Goal: Check status: Check status

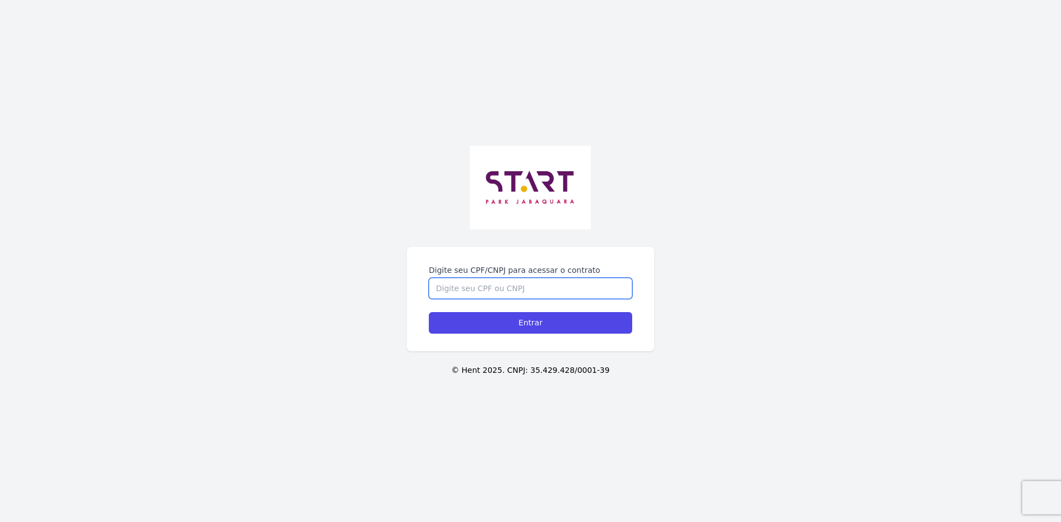
click at [452, 278] on input "Digite seu CPF/CNPJ para acessar o contrato" at bounding box center [530, 288] width 203 height 21
type input "43164644850"
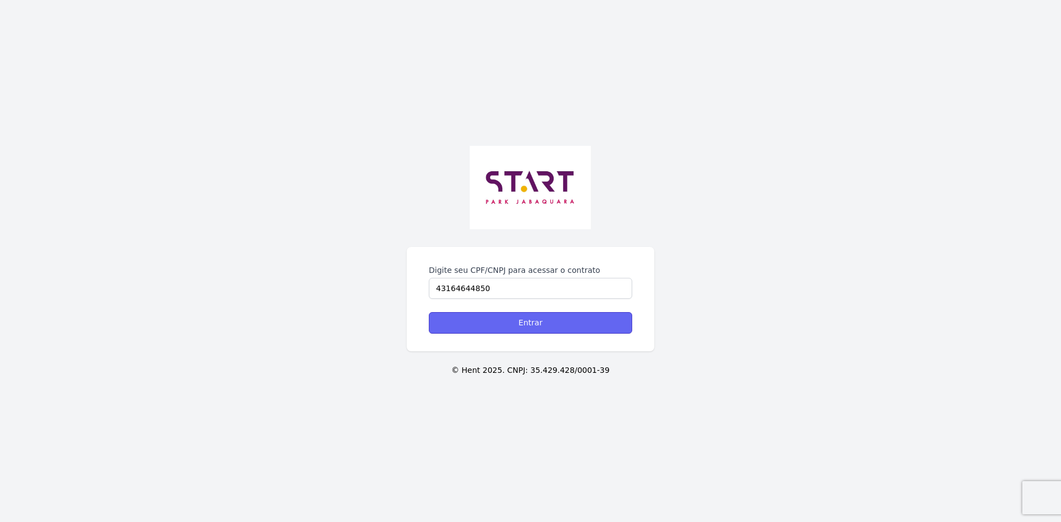
click at [525, 322] on input "Entrar" at bounding box center [530, 323] width 203 height 22
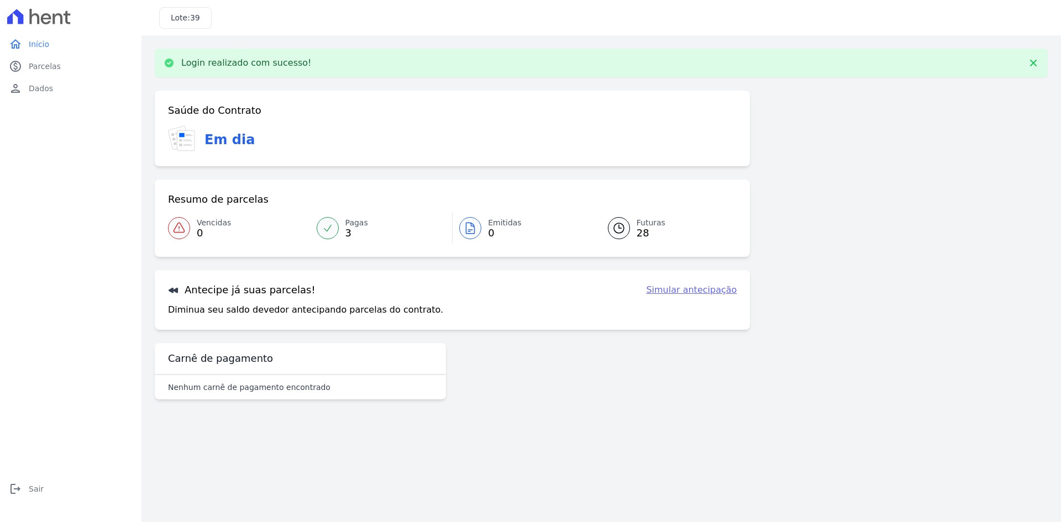
click at [348, 229] on span "3" at bounding box center [356, 233] width 23 height 9
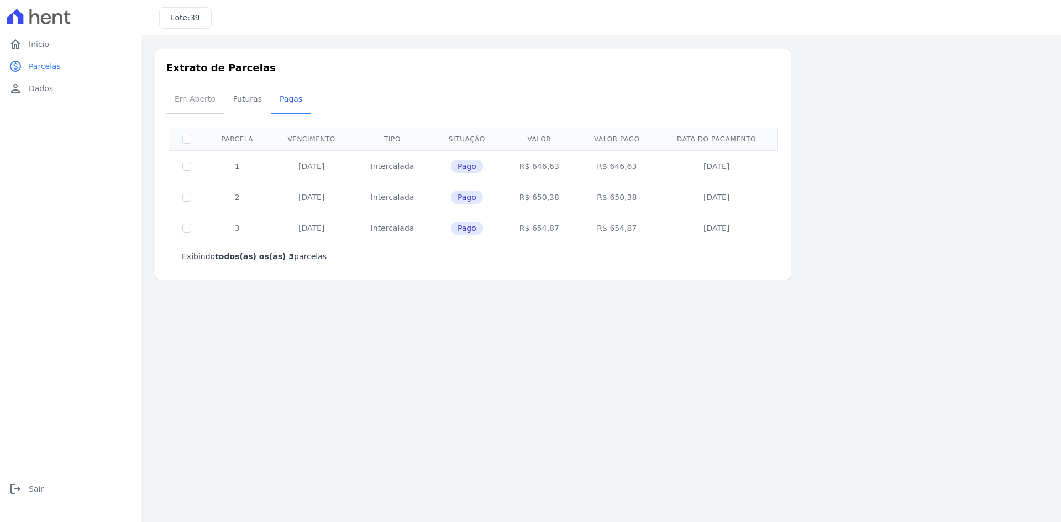
click at [196, 101] on span "Em Aberto" at bounding box center [195, 99] width 54 height 22
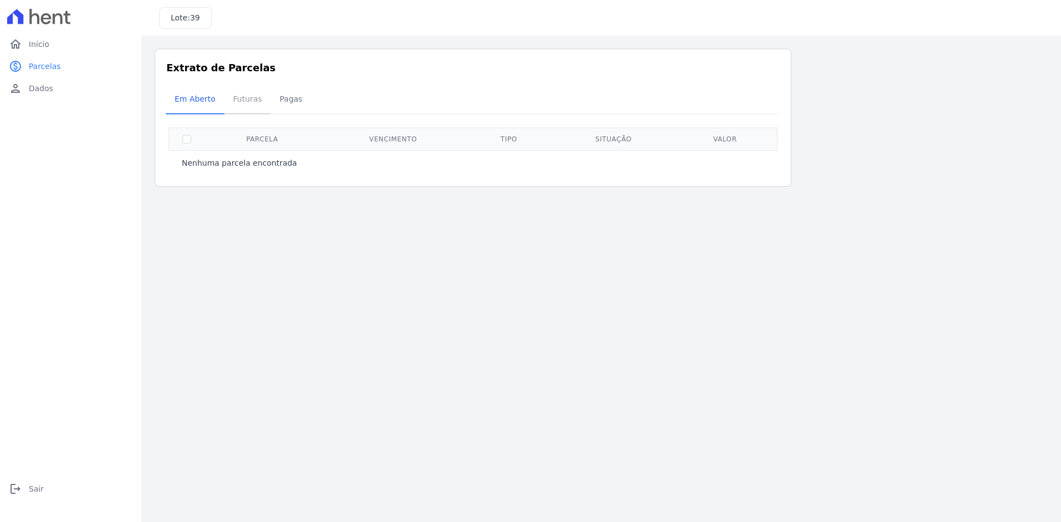
click at [242, 98] on span "Futuras" at bounding box center [248, 99] width 42 height 22
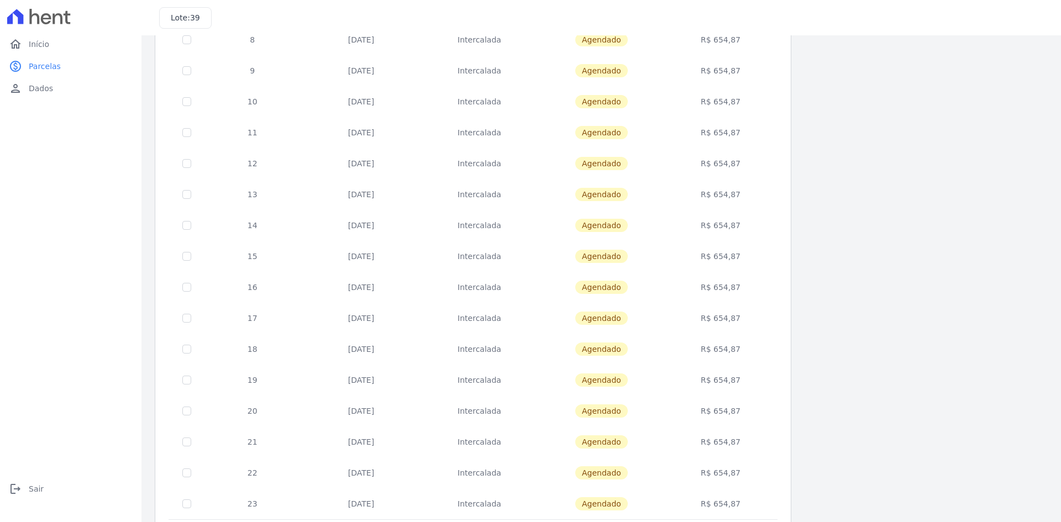
scroll to position [312, 0]
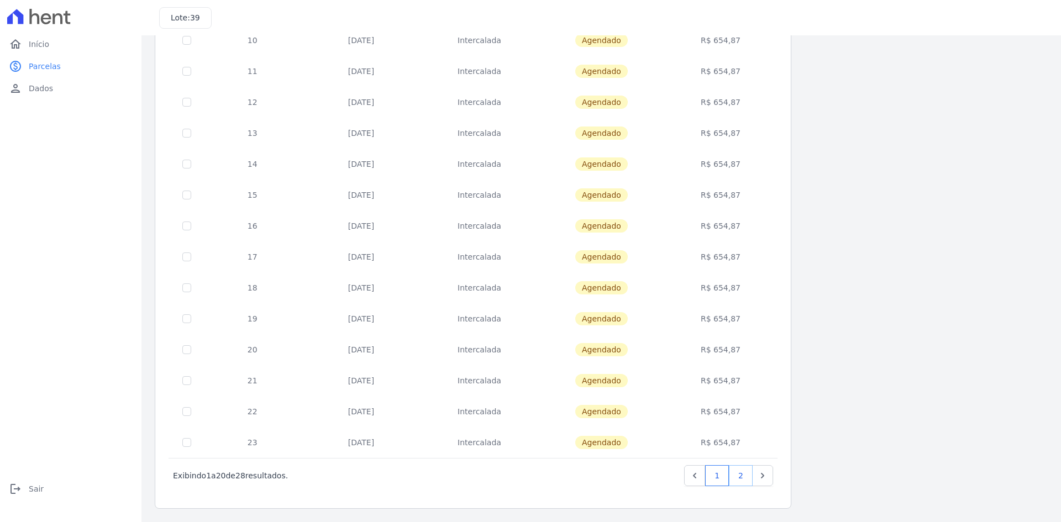
click at [742, 473] on link "2" at bounding box center [741, 475] width 24 height 21
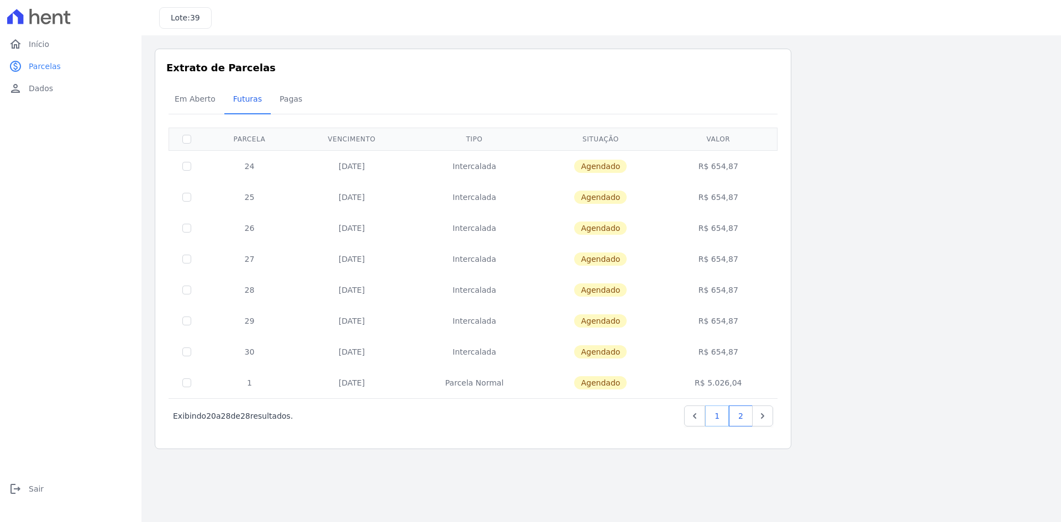
click at [720, 416] on link "1" at bounding box center [717, 416] width 24 height 21
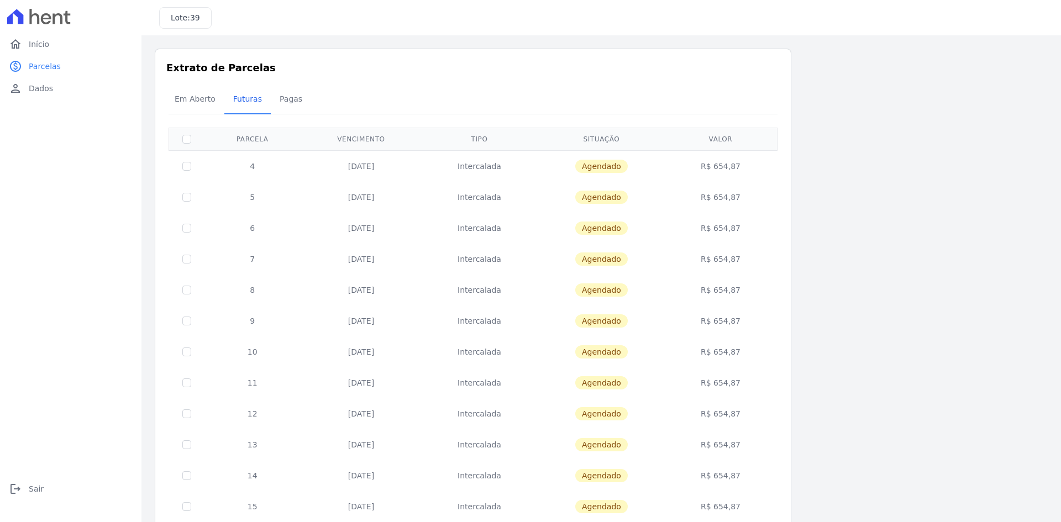
drag, startPoint x: 328, startPoint y: 168, endPoint x: 681, endPoint y: 165, distance: 353.2
click at [649, 165] on tr "4 25/09/2025 Intercalada Agendado R$ 654,87" at bounding box center [473, 166] width 608 height 32
drag, startPoint x: 714, startPoint y: 169, endPoint x: 798, endPoint y: 168, distance: 84.0
click at [798, 168] on div "Listagem de parcelas Baixar PDF Extrato de Parcelas Em Aberto Futuras Pagas 0 s…" at bounding box center [601, 435] width 893 height 772
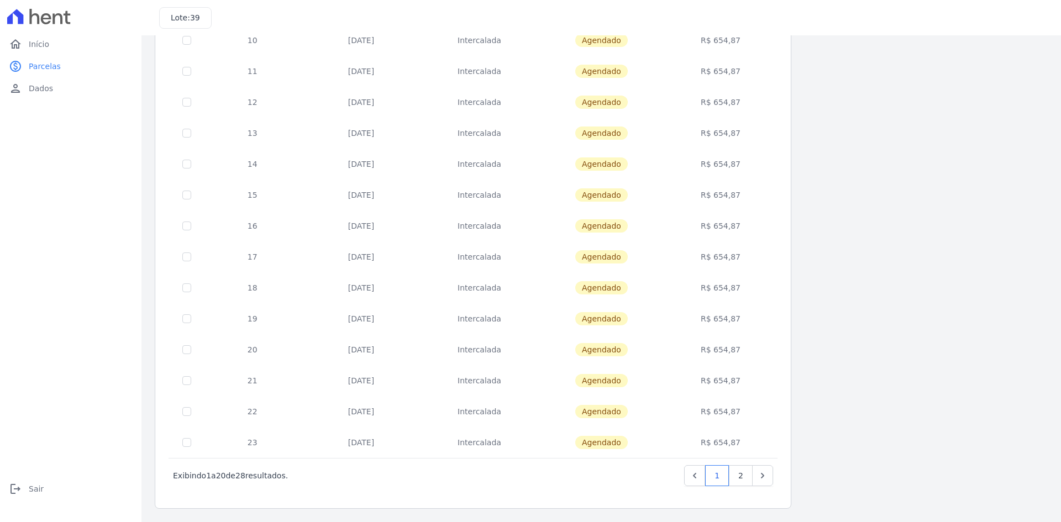
click at [153, 258] on div "Listagem de parcelas Baixar PDF Extrato de Parcelas Em Aberto Futuras Pagas 0 s…" at bounding box center [601, 123] width 920 height 799
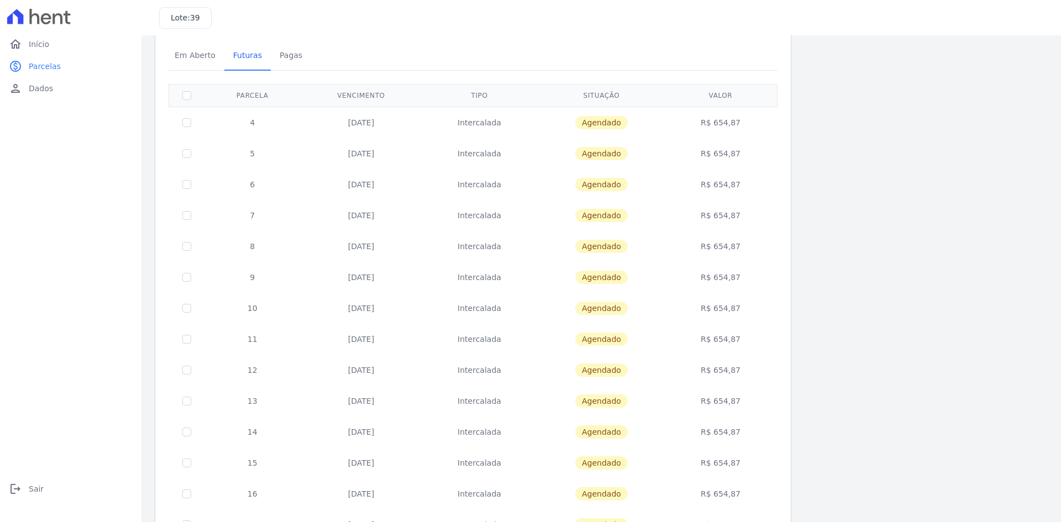
scroll to position [0, 0]
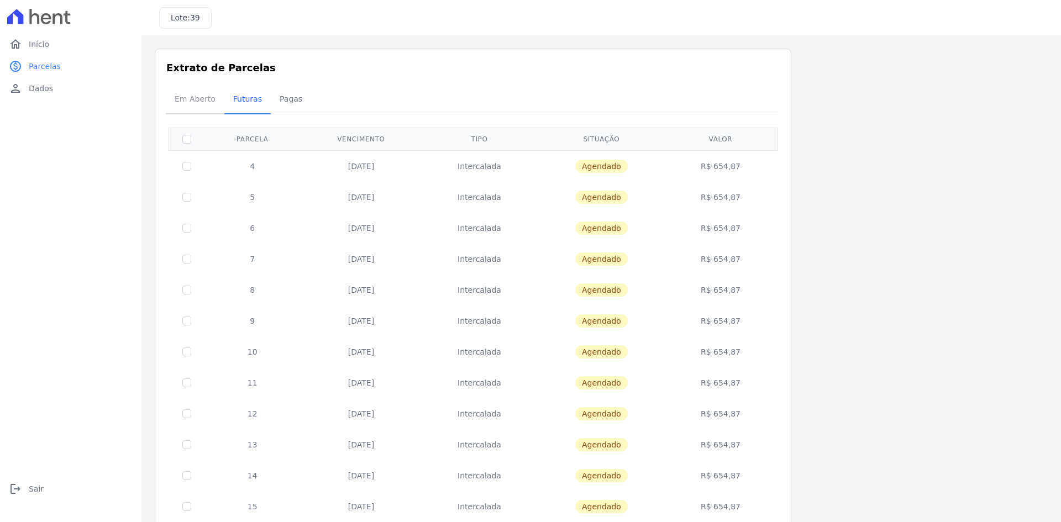
click at [181, 98] on span "Em Aberto" at bounding box center [195, 99] width 54 height 22
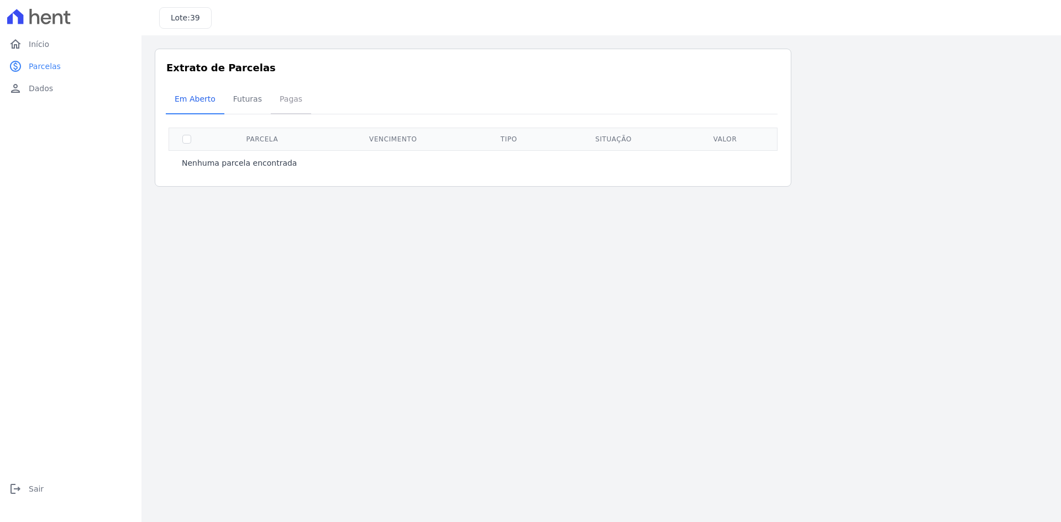
click at [291, 96] on span "Pagas" at bounding box center [291, 99] width 36 height 22
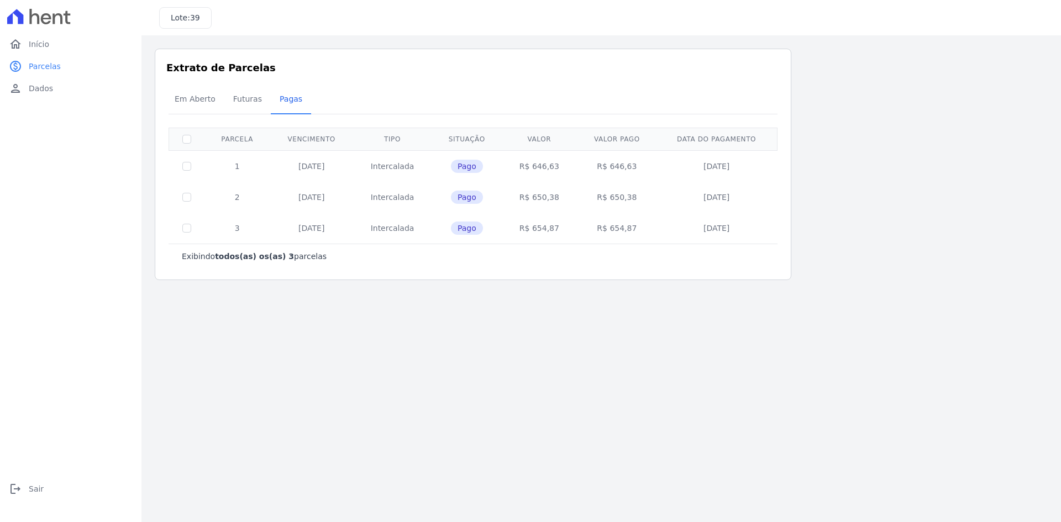
drag, startPoint x: 519, startPoint y: 227, endPoint x: 558, endPoint y: 227, distance: 38.7
click at [558, 227] on td "R$ 654,87" at bounding box center [539, 228] width 75 height 31
drag, startPoint x: 545, startPoint y: 179, endPoint x: 563, endPoint y: 185, distance: 18.2
click at [569, 179] on td "R$ 646,63" at bounding box center [539, 166] width 75 height 32
drag, startPoint x: 586, startPoint y: 206, endPoint x: 621, endPoint y: 216, distance: 36.7
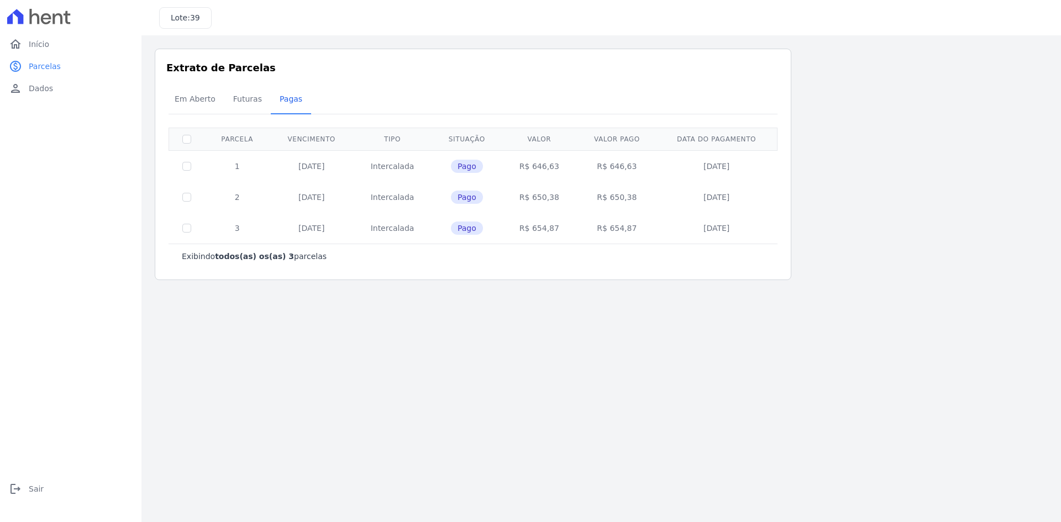
click at [620, 213] on tbody "1 25/06/2025 Intercalada Pago R$ 646,63 R$ 646,63 25/06/2025 2 25/07/2025 Inter…" at bounding box center [473, 196] width 608 height 93
click at [611, 254] on div "Exibindo todos(as) os(as) 3 parcelas" at bounding box center [473, 256] width 582 height 11
click at [32, 94] on link "person Dados" at bounding box center [70, 88] width 133 height 22
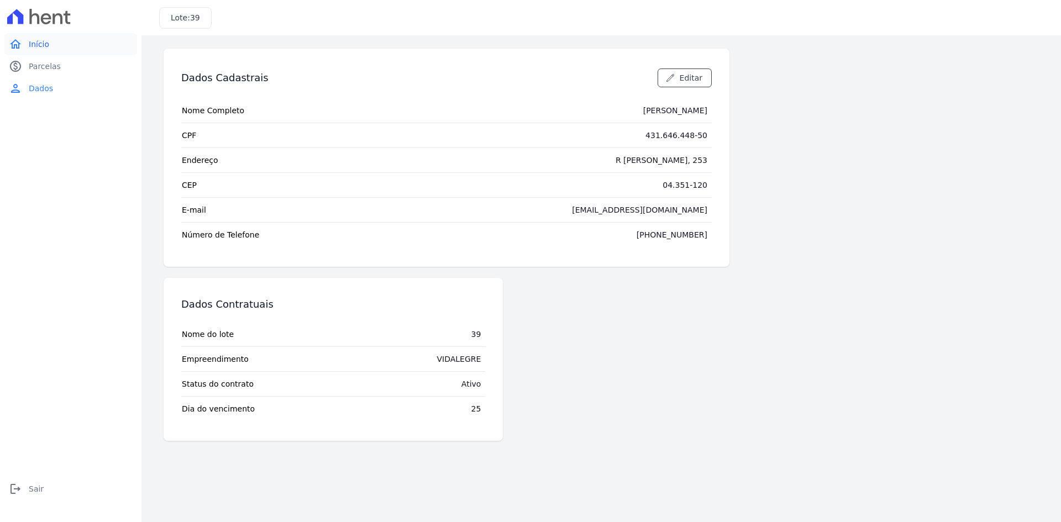
click at [7, 51] on link "home Início" at bounding box center [70, 44] width 133 height 22
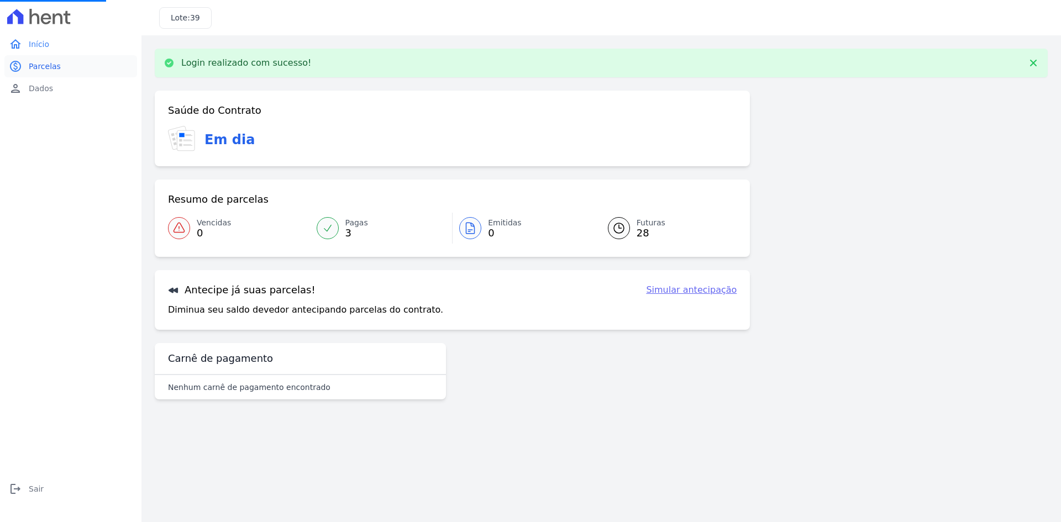
click at [47, 74] on link "paid Parcelas" at bounding box center [70, 66] width 133 height 22
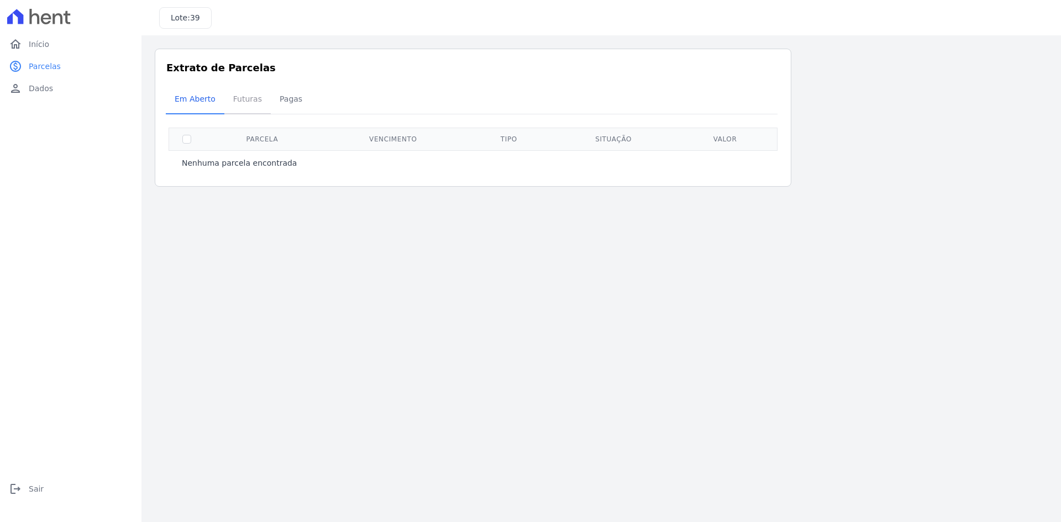
click at [251, 95] on span "Futuras" at bounding box center [248, 99] width 42 height 22
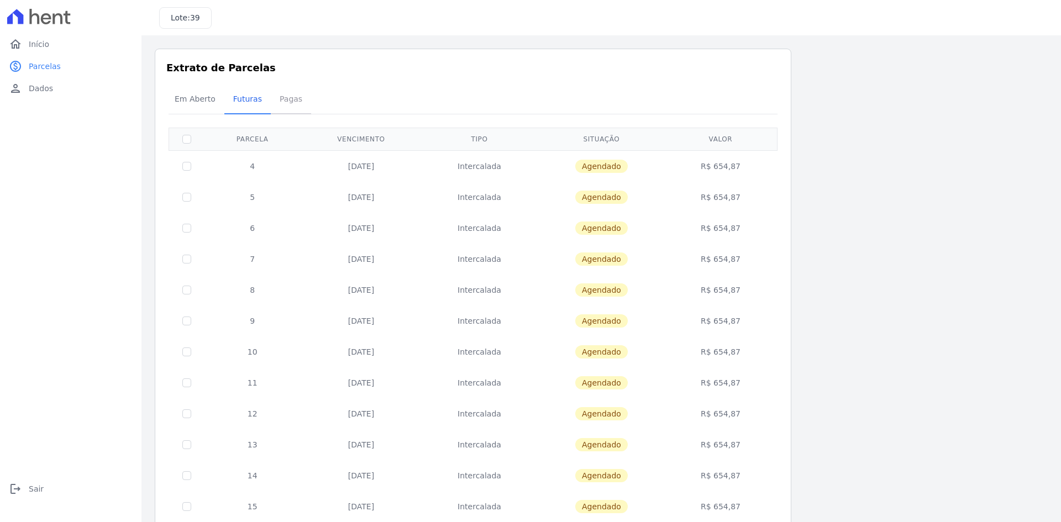
click at [273, 102] on span "Pagas" at bounding box center [291, 99] width 36 height 22
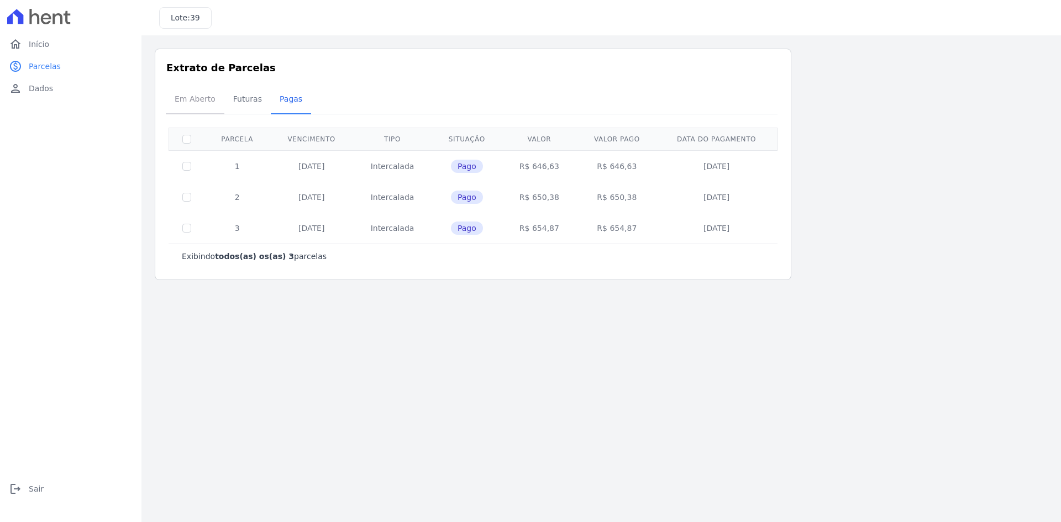
click at [192, 99] on span "Em Aberto" at bounding box center [195, 99] width 54 height 22
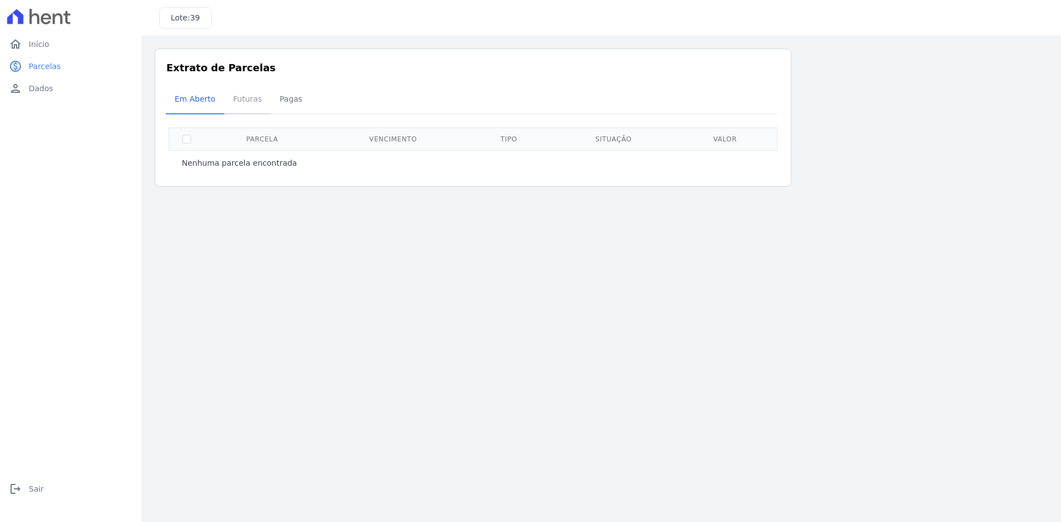
click at [245, 102] on span "Futuras" at bounding box center [248, 99] width 42 height 22
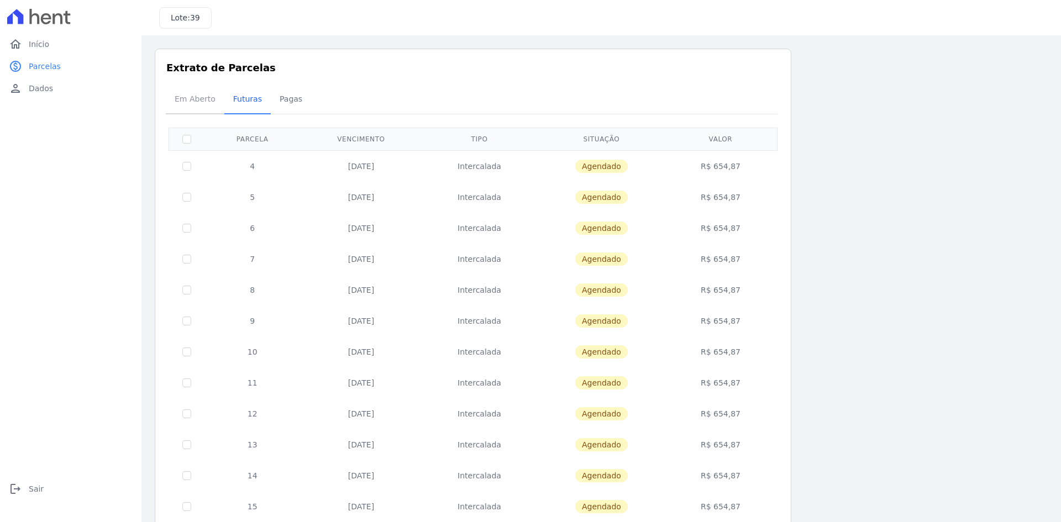
click at [201, 106] on span "Em Aberto" at bounding box center [195, 99] width 54 height 22
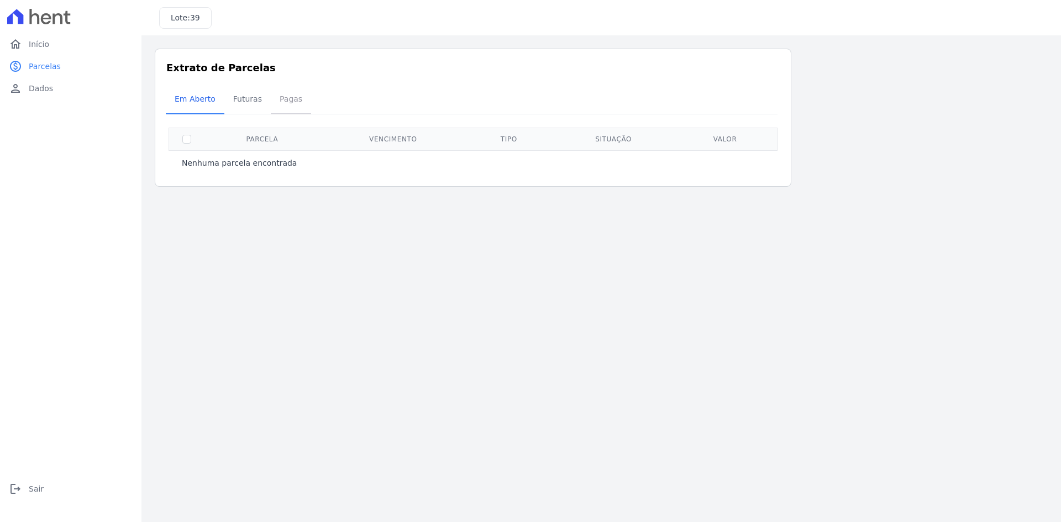
click at [280, 99] on span "Pagas" at bounding box center [291, 99] width 36 height 22
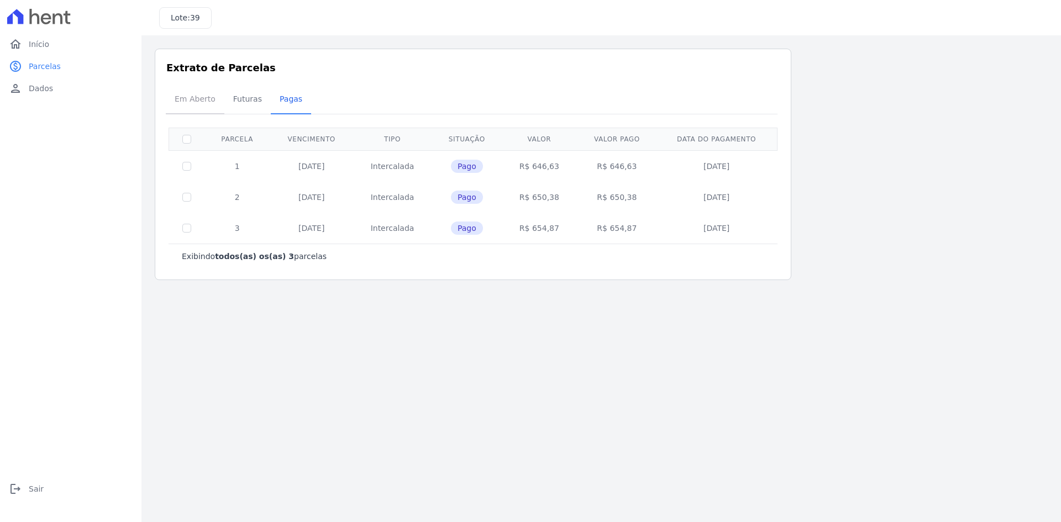
click at [205, 103] on span "Em Aberto" at bounding box center [195, 99] width 54 height 22
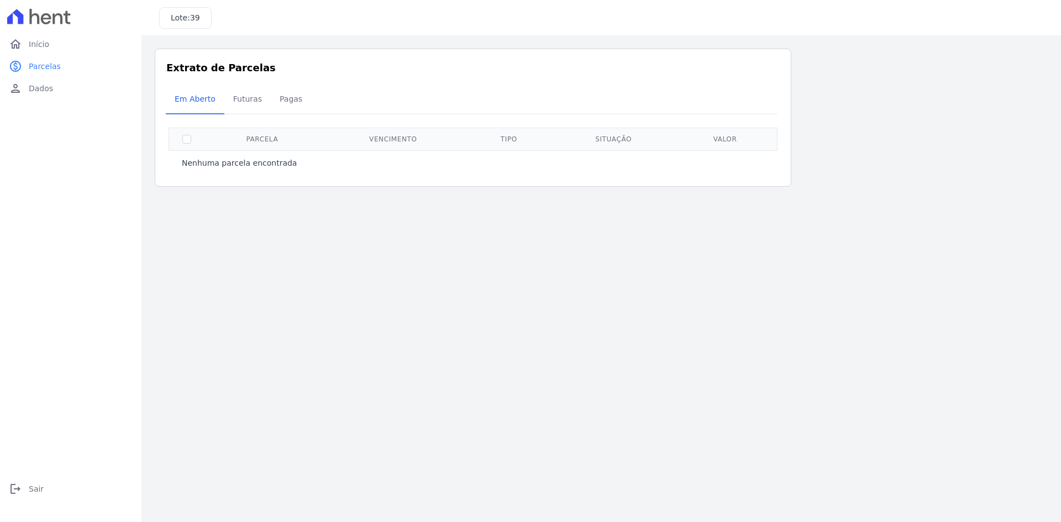
click at [522, 285] on main "Listagem de parcelas Baixar PDF Extrato de Parcelas Em Aberto Futuras Pagas 0 s…" at bounding box center [601, 278] width 920 height 487
